Goal: Ask a question

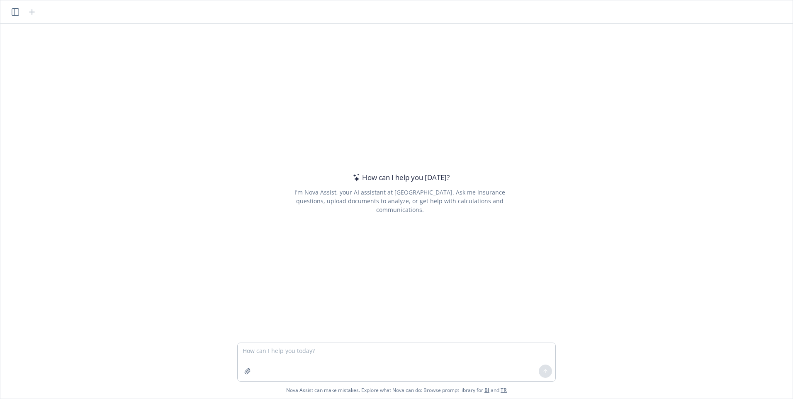
click at [267, 353] on textarea at bounding box center [397, 362] width 318 height 38
drag, startPoint x: 274, startPoint y: 353, endPoint x: 279, endPoint y: 350, distance: 5.6
click at [277, 351] on textarea at bounding box center [397, 362] width 318 height 38
type textarea "How do you find past submitted expense reports in Concur?"
